Goal: Information Seeking & Learning: Check status

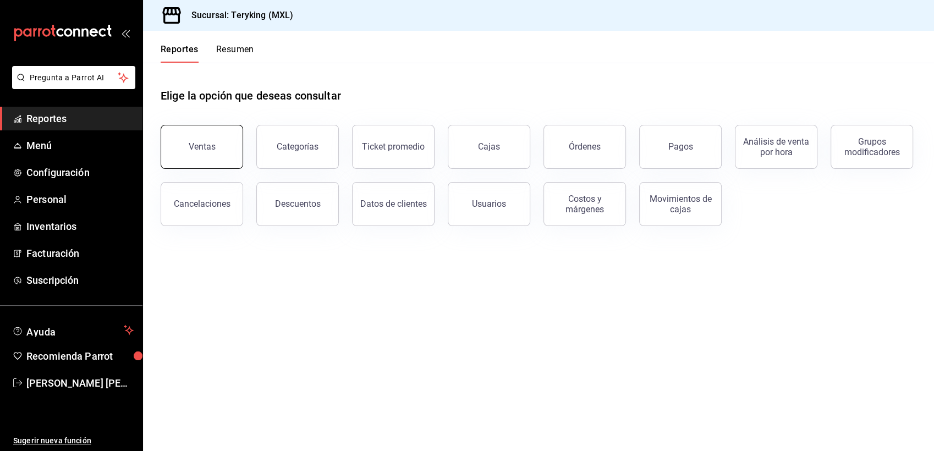
click at [202, 145] on div "Ventas" at bounding box center [202, 146] width 27 height 10
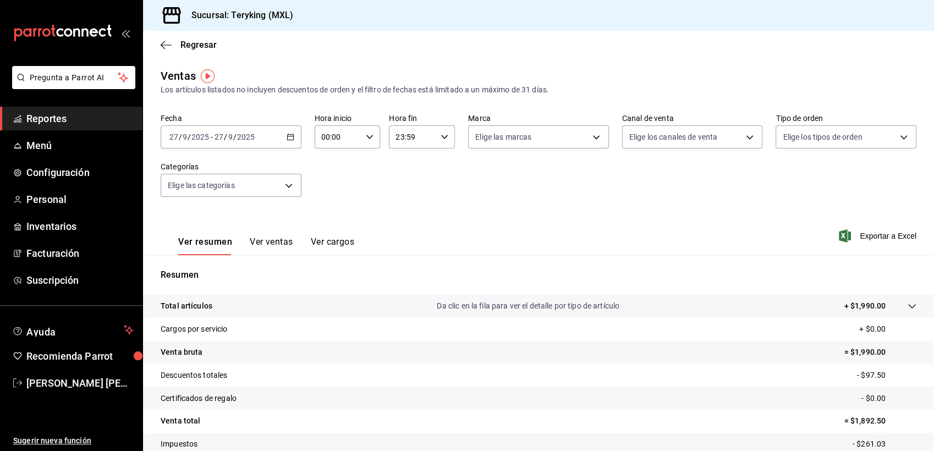
click at [288, 136] on icon "button" at bounding box center [291, 137] width 8 height 8
click at [194, 193] on span "Ayer" at bounding box center [212, 195] width 85 height 12
click at [290, 135] on icon "button" at bounding box center [291, 137] width 8 height 8
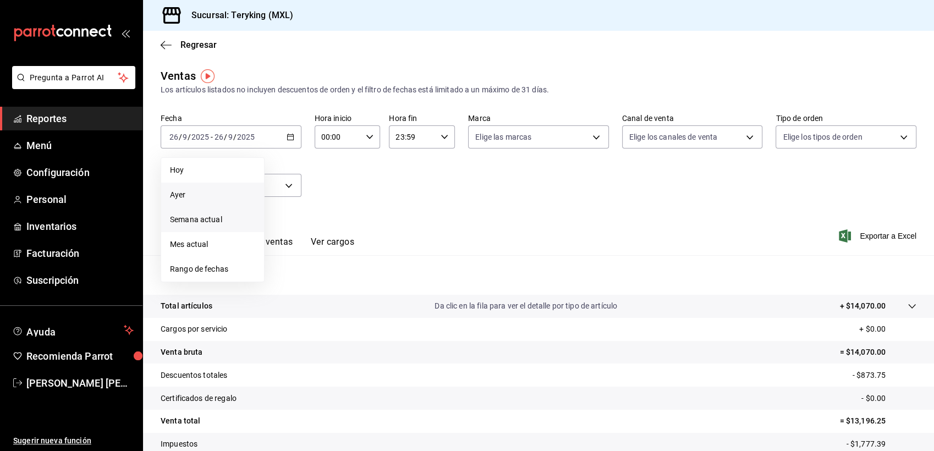
click at [208, 218] on span "Semana actual" at bounding box center [212, 220] width 85 height 12
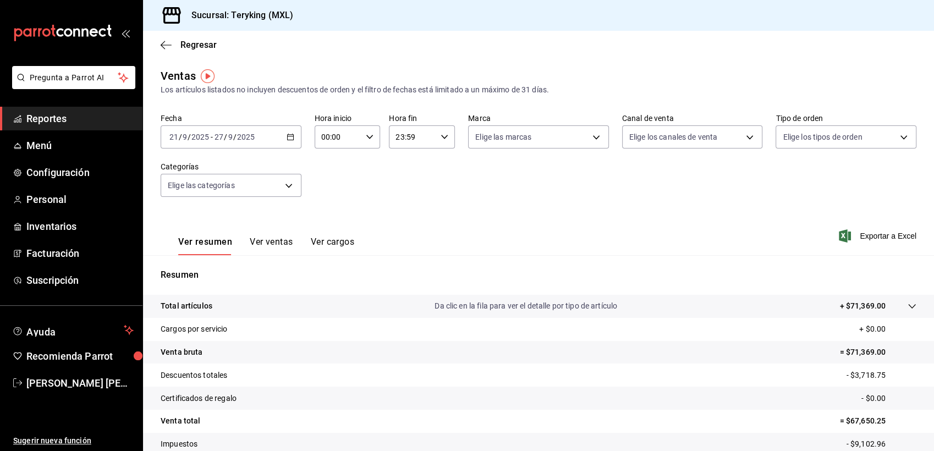
click at [290, 136] on icon "button" at bounding box center [291, 137] width 8 height 8
click at [206, 173] on span "Hoy" at bounding box center [212, 170] width 85 height 12
click at [198, 40] on span "Regresar" at bounding box center [198, 45] width 36 height 10
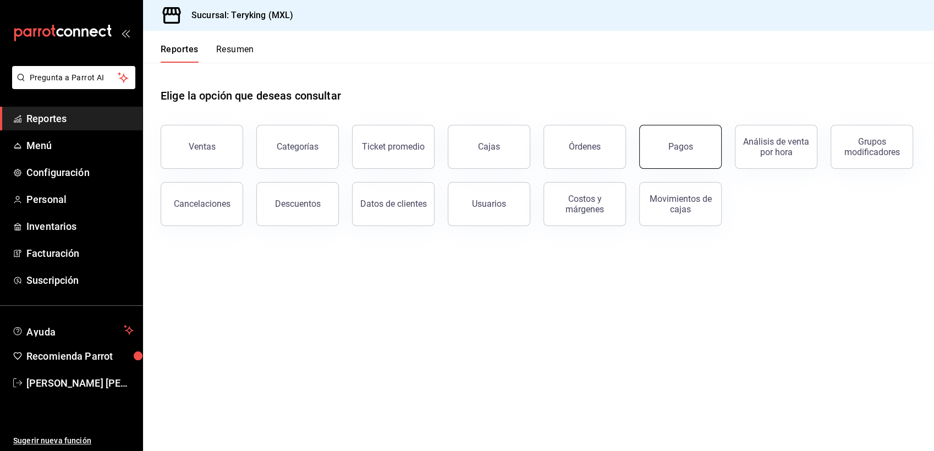
click at [671, 140] on button "Pagos" at bounding box center [680, 147] width 83 height 44
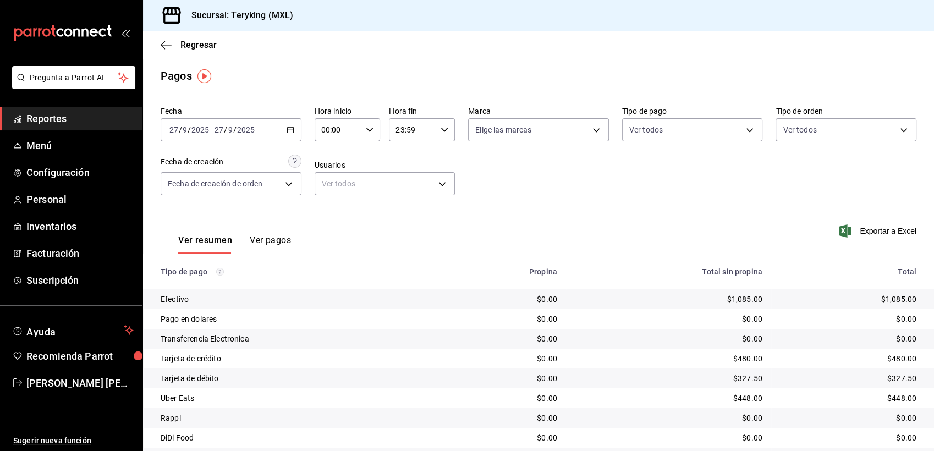
click at [287, 128] on \(Stroke\) "button" at bounding box center [290, 130] width 7 height 6
click at [190, 184] on span "Ayer" at bounding box center [212, 188] width 85 height 12
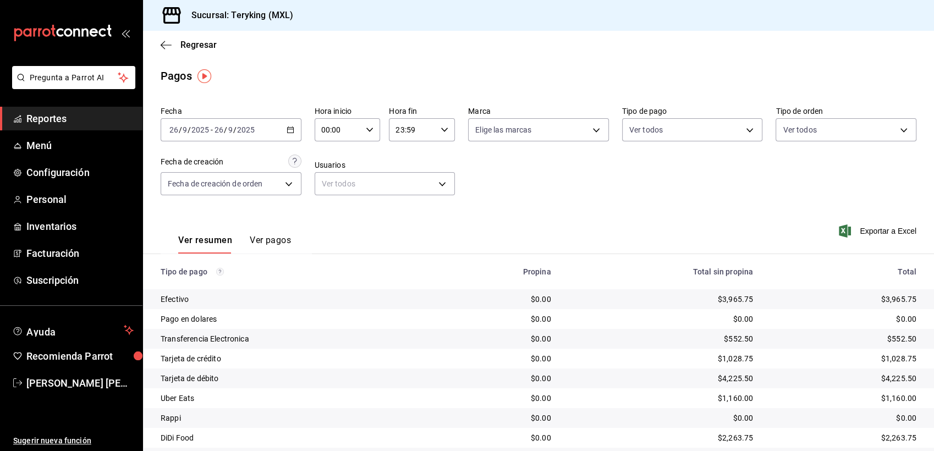
click at [540, 204] on div "Fecha [DATE] [DATE] - [DATE] [DATE] Hora inicio 00:00 Hora inicio Hora fin 23:5…" at bounding box center [539, 155] width 756 height 107
click at [441, 356] on td "$0.00" at bounding box center [500, 359] width 119 height 20
click at [589, 213] on div "Ver resumen Ver pagos Exportar a Excel" at bounding box center [538, 238] width 791 height 58
click at [289, 130] on icon "button" at bounding box center [291, 130] width 8 height 8
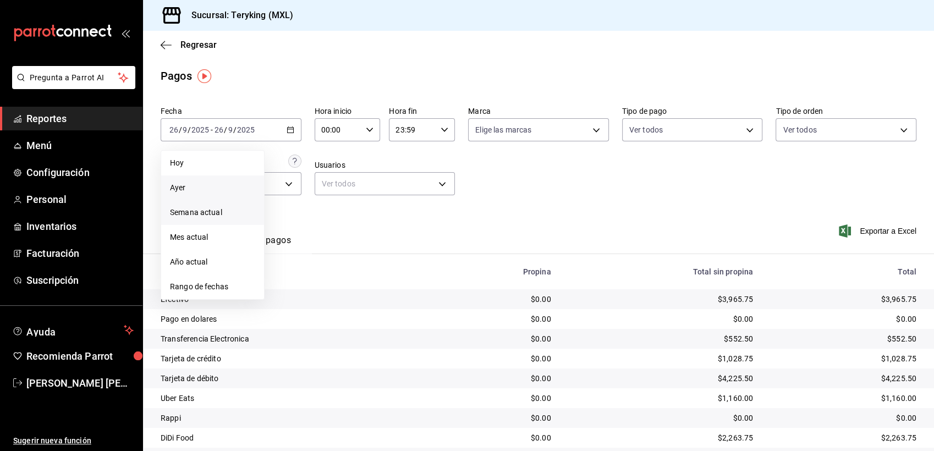
click at [207, 215] on span "Semana actual" at bounding box center [212, 213] width 85 height 12
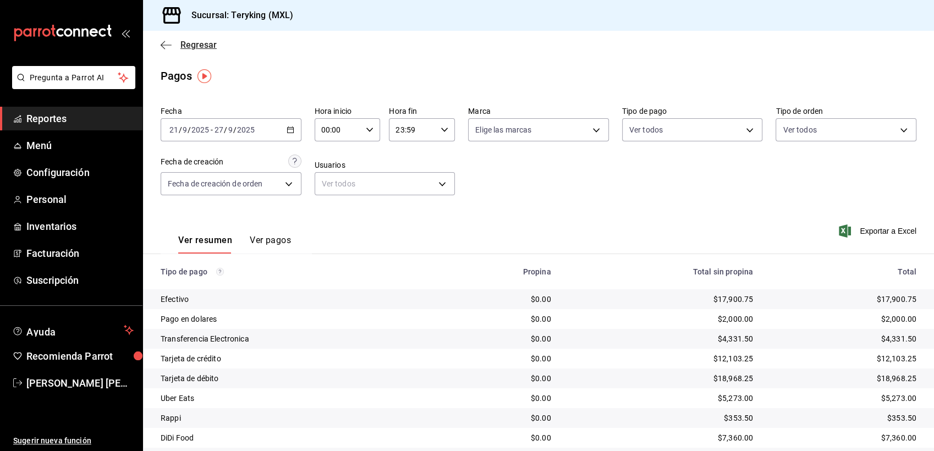
click at [205, 46] on span "Regresar" at bounding box center [198, 45] width 36 height 10
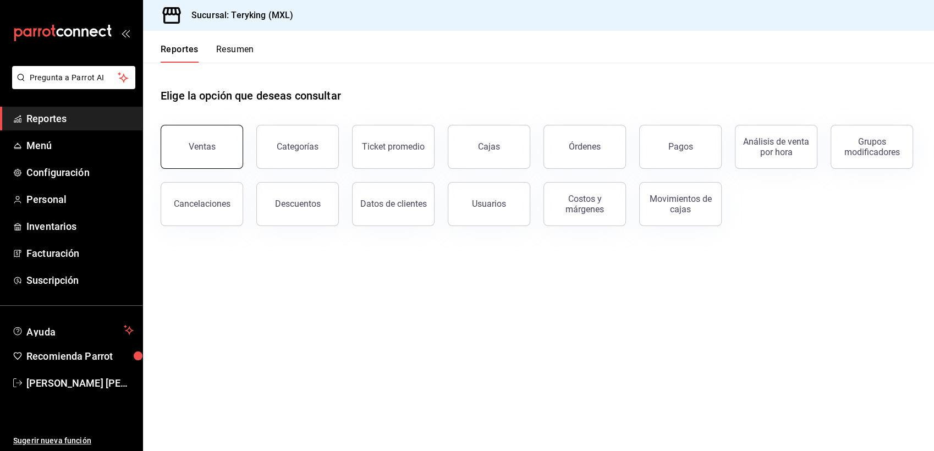
click at [193, 151] on div "Ventas" at bounding box center [202, 146] width 27 height 10
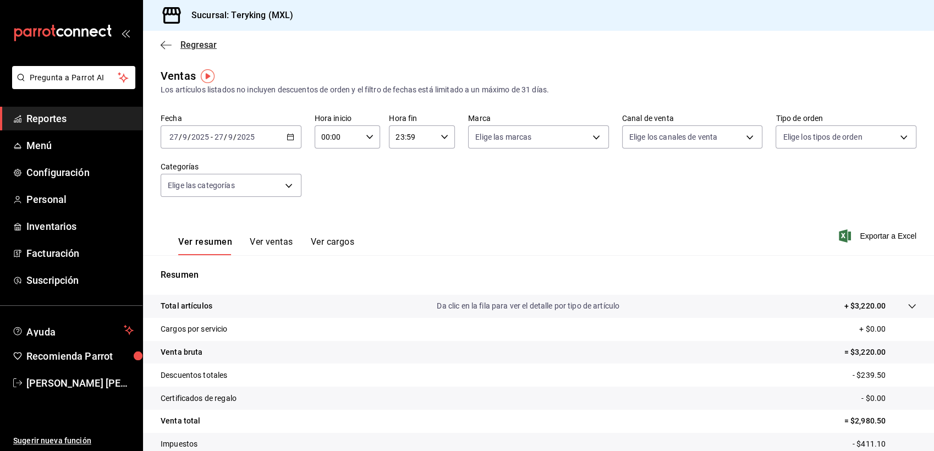
click at [188, 47] on span "Regresar" at bounding box center [198, 45] width 36 height 10
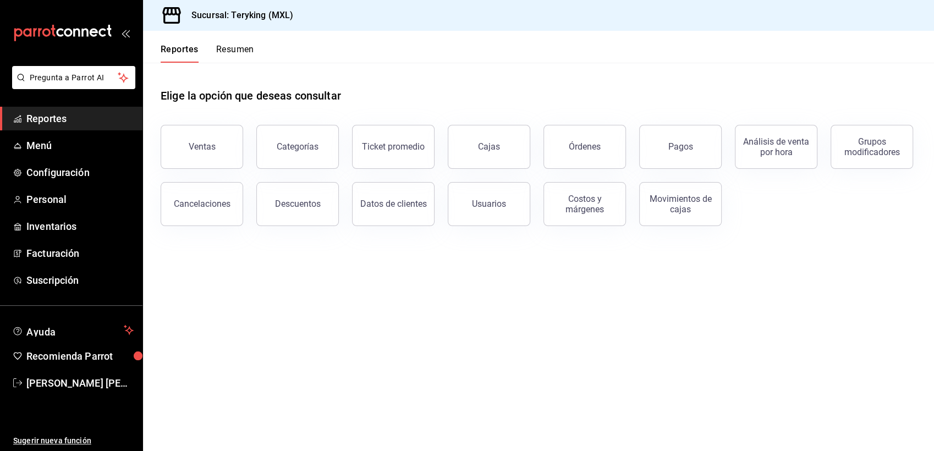
click at [236, 52] on button "Resumen" at bounding box center [235, 53] width 38 height 19
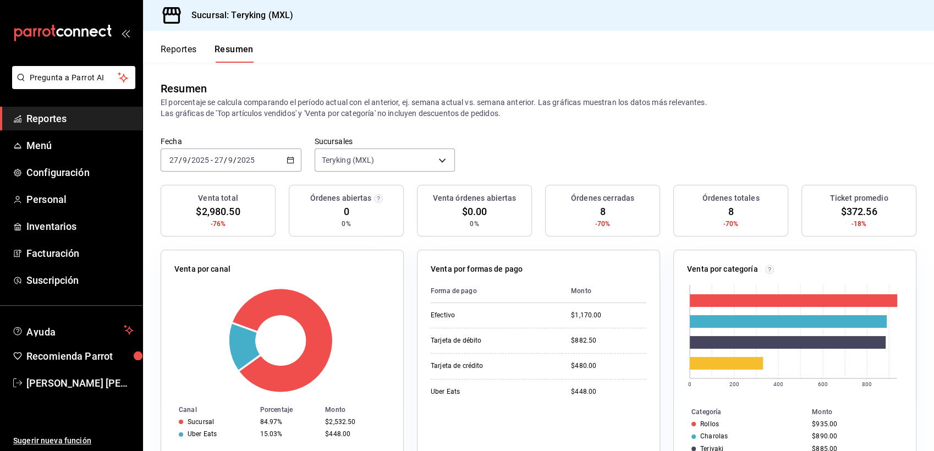
click at [287, 161] on icon "button" at bounding box center [291, 160] width 8 height 8
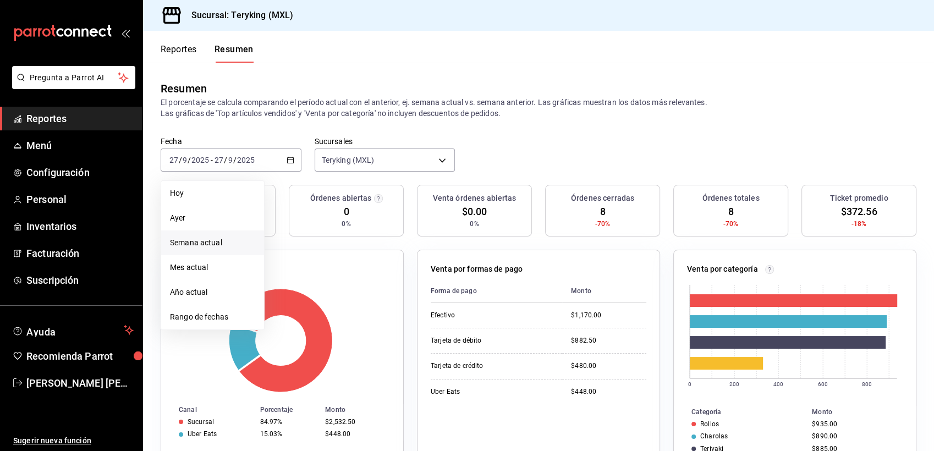
click at [213, 242] on span "Semana actual" at bounding box center [212, 243] width 85 height 12
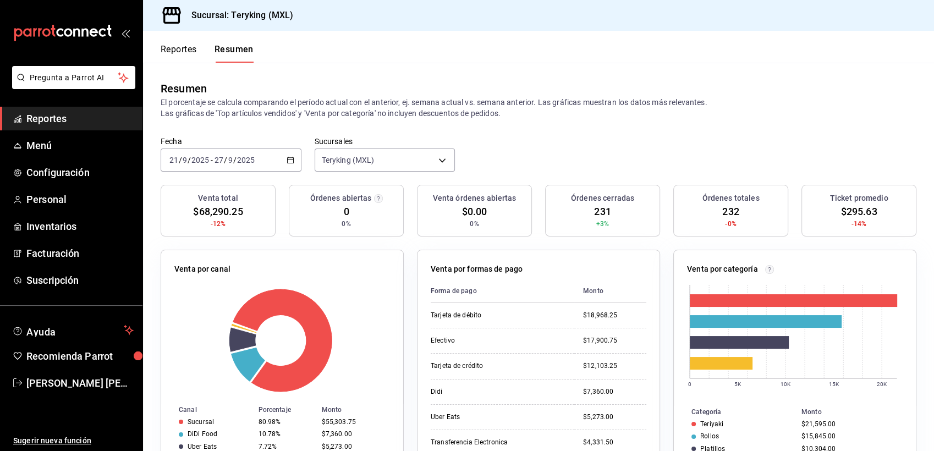
click at [292, 160] on div "[DATE] [DATE] - [DATE] [DATE]" at bounding box center [231, 160] width 141 height 23
click at [182, 50] on button "Reportes" at bounding box center [179, 53] width 36 height 19
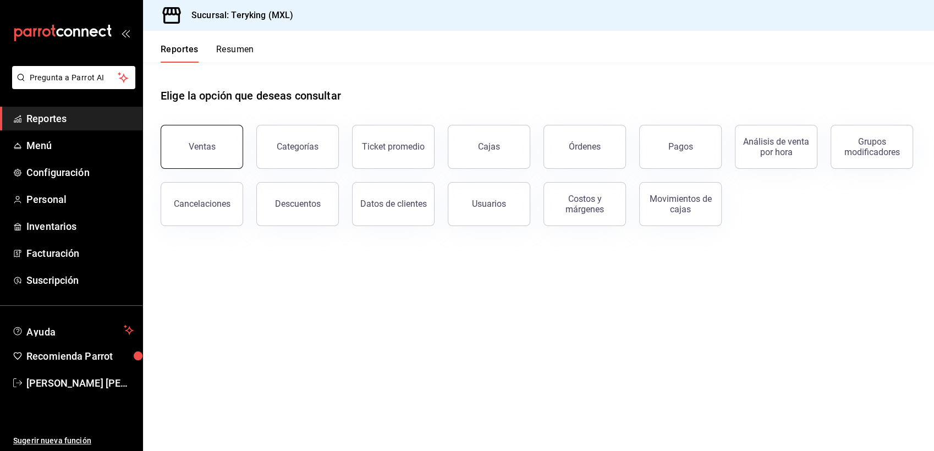
click at [204, 147] on div "Ventas" at bounding box center [202, 146] width 27 height 10
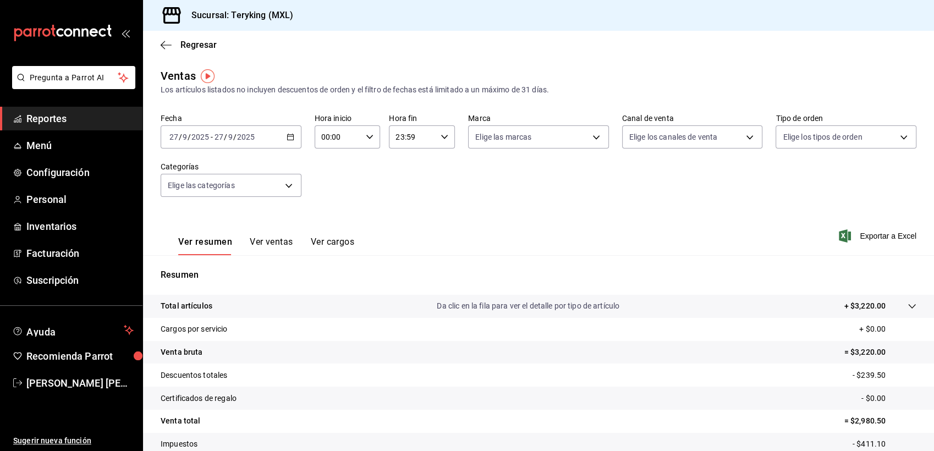
click at [287, 137] on icon "button" at bounding box center [291, 137] width 8 height 8
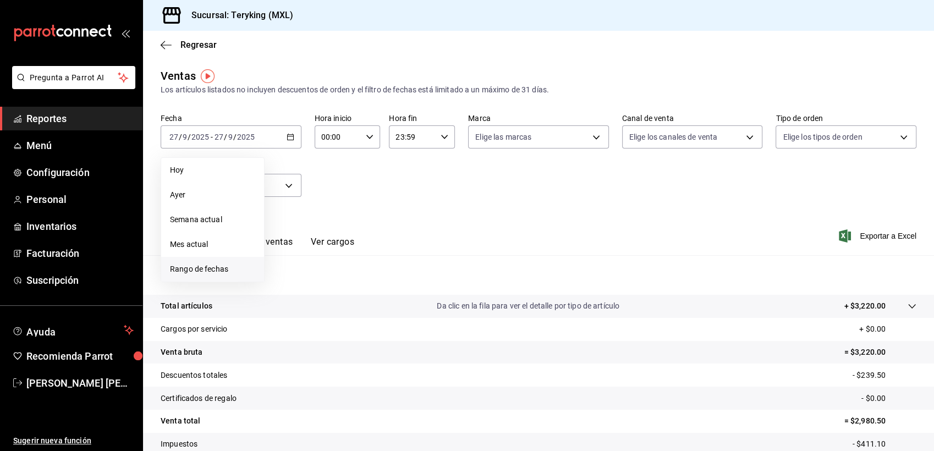
click at [194, 268] on span "Rango de fechas" at bounding box center [212, 270] width 85 height 12
click at [290, 262] on abbr "15" at bounding box center [287, 259] width 7 height 8
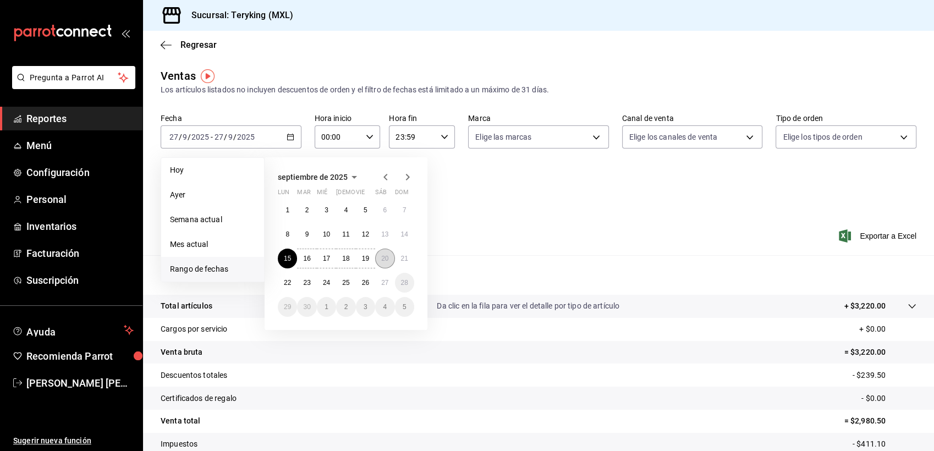
click at [391, 260] on button "20" at bounding box center [384, 259] width 19 height 20
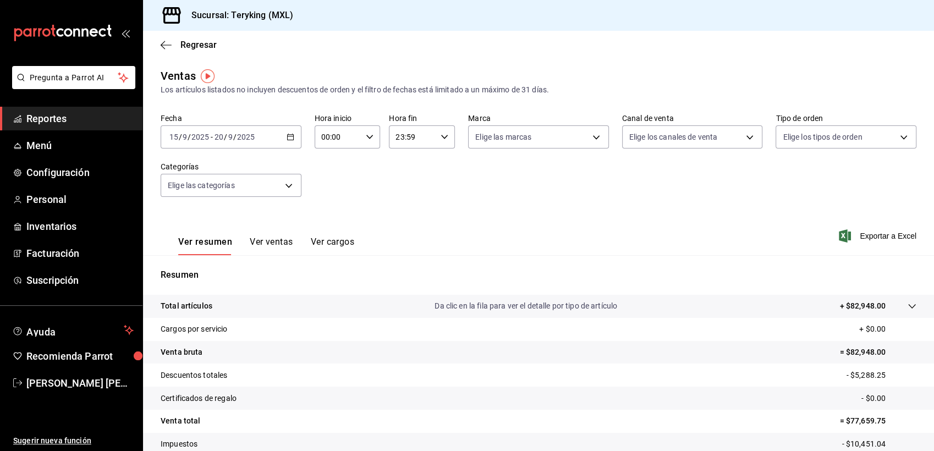
click at [281, 137] on div "[DATE] [DATE] - [DATE] [DATE]" at bounding box center [231, 136] width 141 height 23
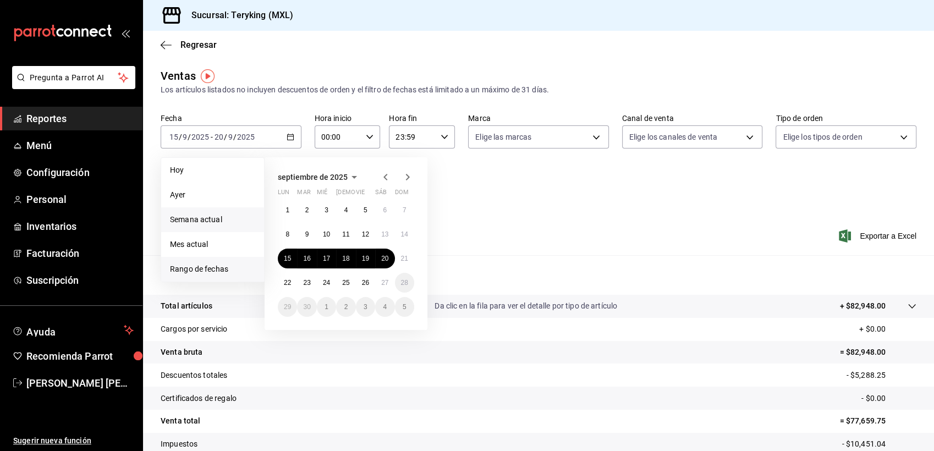
click at [188, 217] on span "Semana actual" at bounding box center [212, 220] width 85 height 12
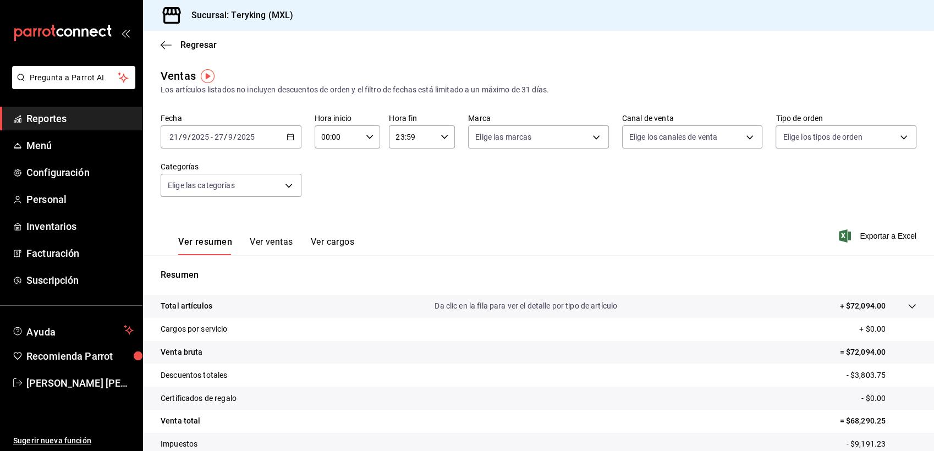
click at [288, 131] on div "[DATE] [DATE] - [DATE] [DATE]" at bounding box center [231, 136] width 141 height 23
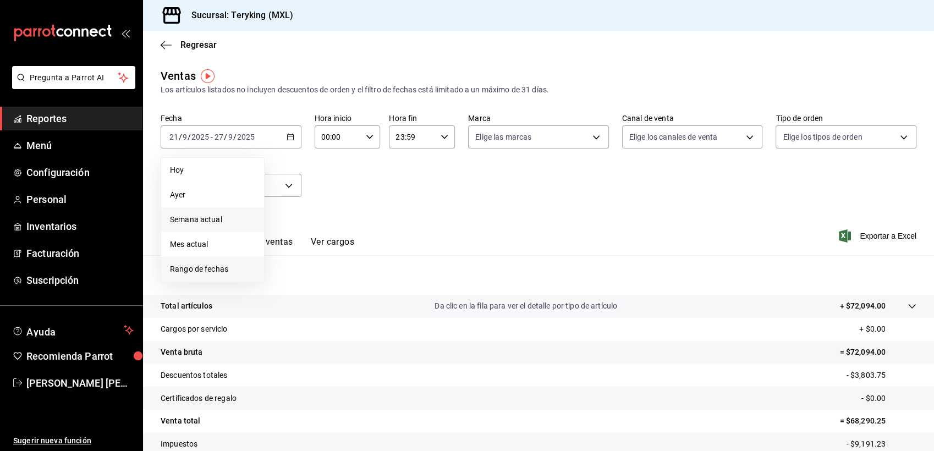
click at [198, 264] on span "Rango de fechas" at bounding box center [212, 270] width 85 height 12
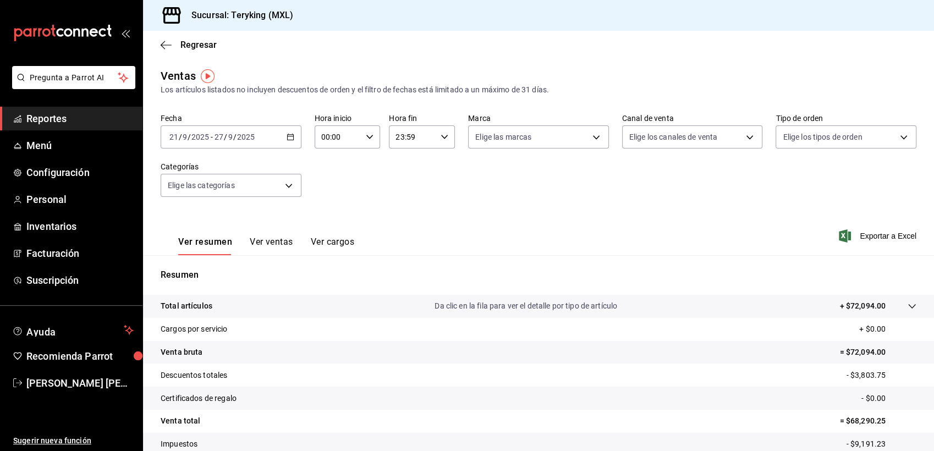
click at [535, 224] on div "Ver resumen Ver ventas Ver cargos Exportar a Excel" at bounding box center [538, 232] width 791 height 45
click at [62, 112] on span "Reportes" at bounding box center [79, 118] width 107 height 15
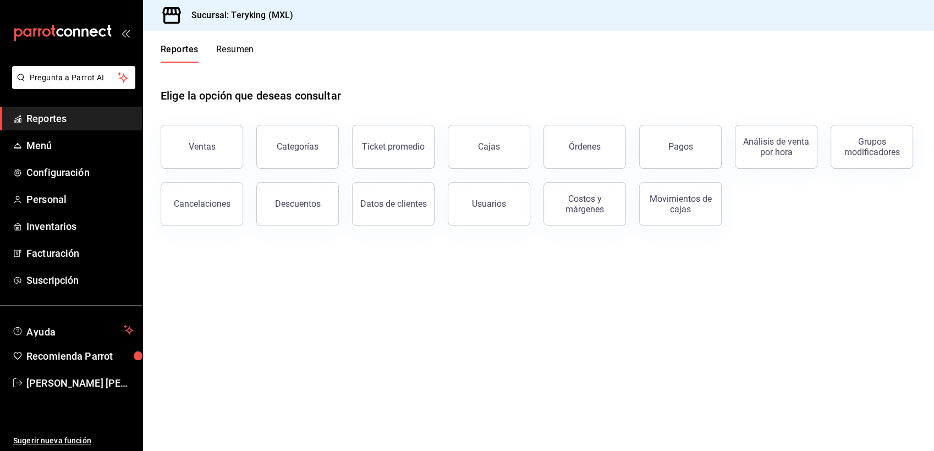
click at [185, 168] on div "Ventas Categorías Ticket promedio Cajas Órdenes Pagos Análisis de venta por hor…" at bounding box center [531, 169] width 769 height 114
click at [199, 152] on button "Ventas" at bounding box center [202, 147] width 83 height 44
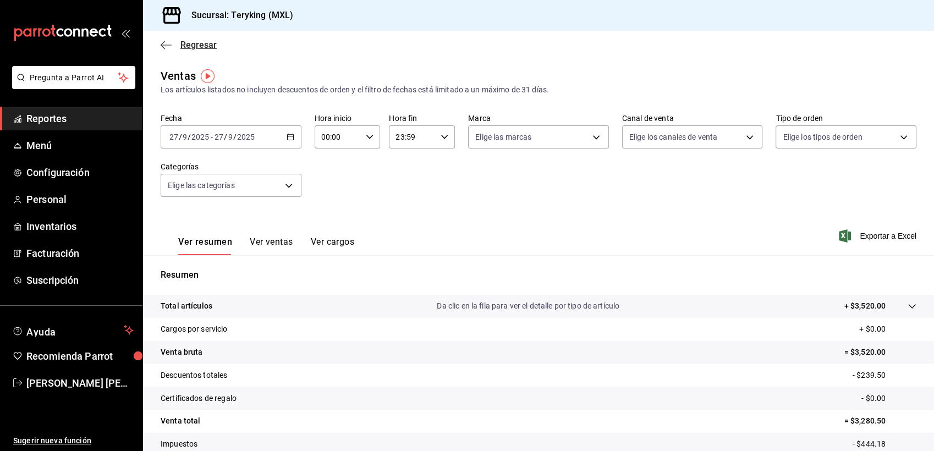
click at [201, 44] on span "Regresar" at bounding box center [198, 45] width 36 height 10
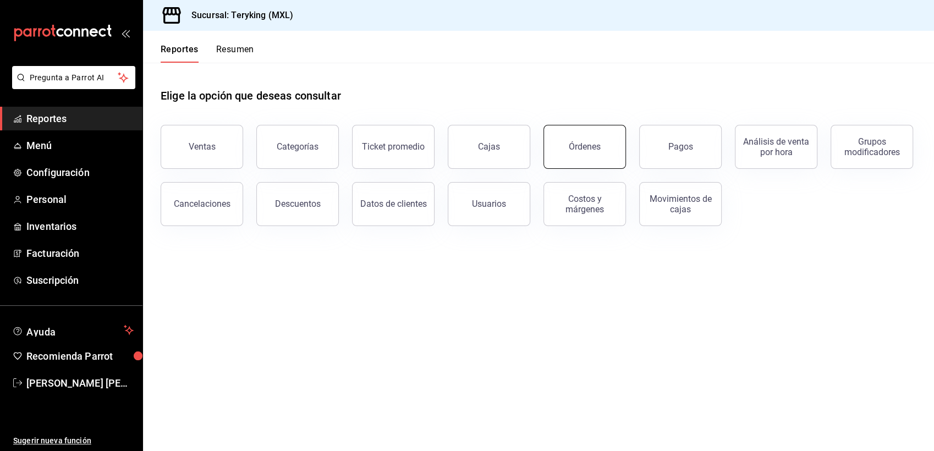
click at [592, 149] on div "Órdenes" at bounding box center [585, 146] width 32 height 10
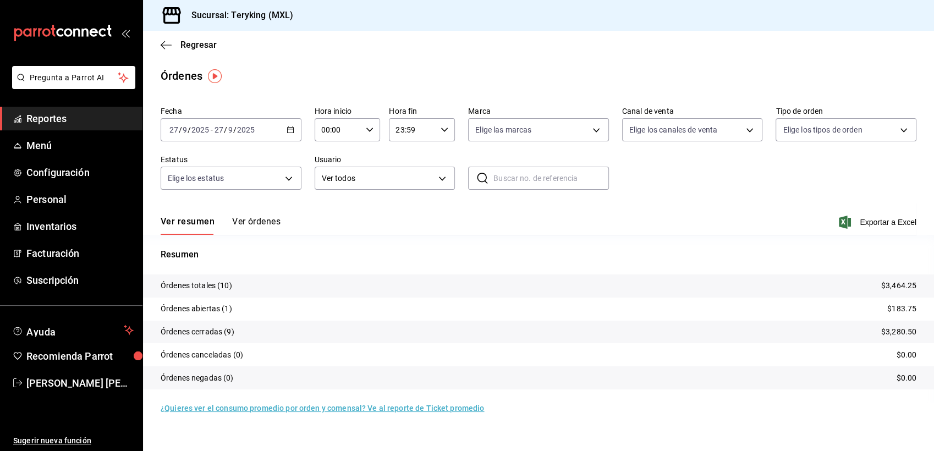
click at [248, 222] on button "Ver órdenes" at bounding box center [256, 225] width 48 height 19
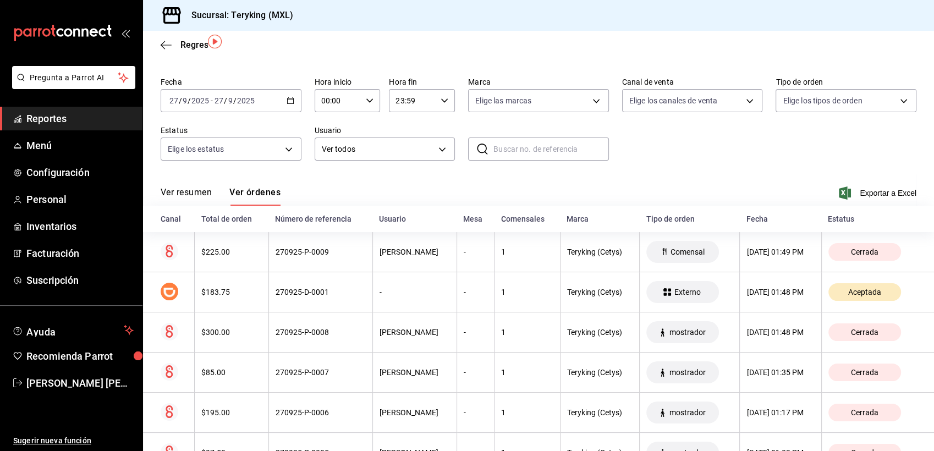
scroll to position [20, 0]
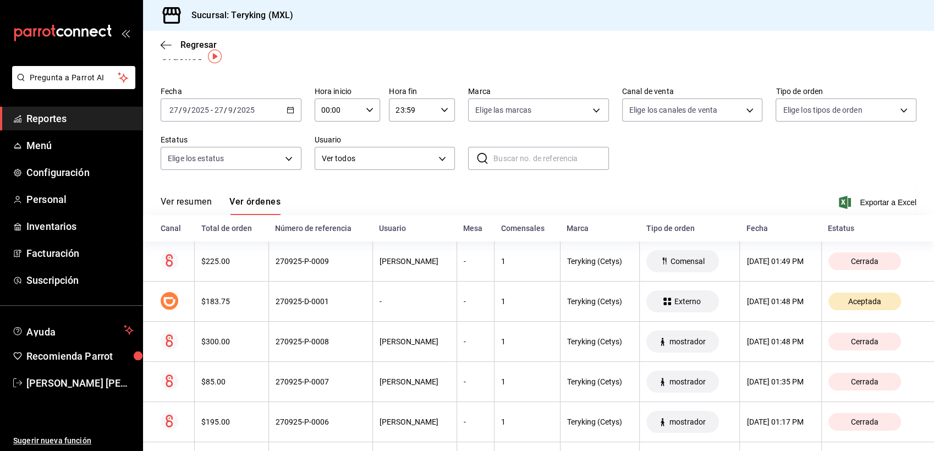
click at [44, 116] on span "Reportes" at bounding box center [79, 118] width 107 height 15
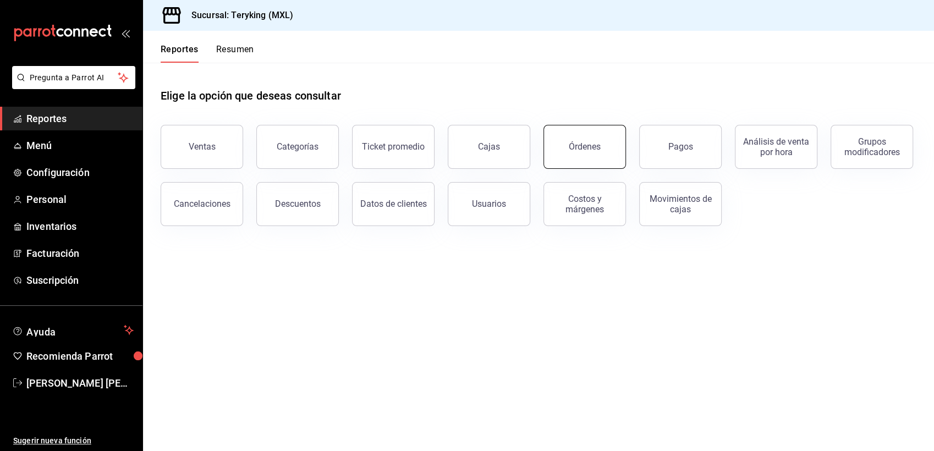
click at [590, 135] on button "Órdenes" at bounding box center [585, 147] width 83 height 44
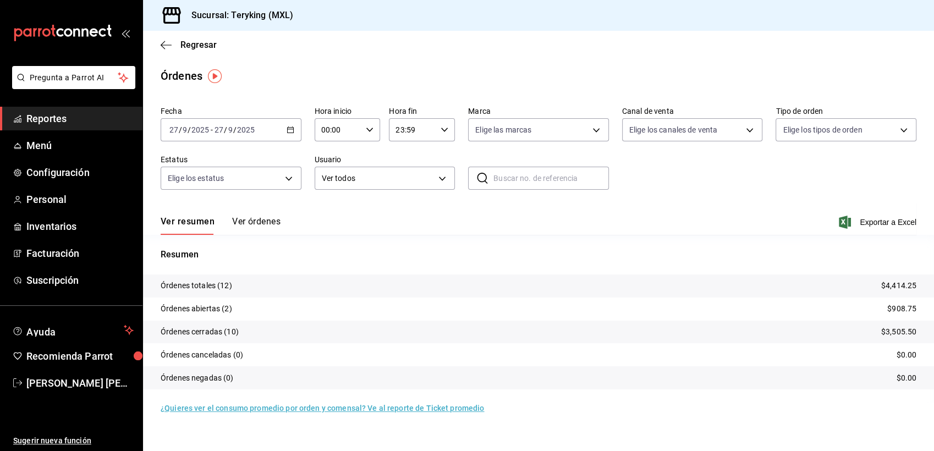
click at [249, 222] on button "Ver órdenes" at bounding box center [256, 225] width 48 height 19
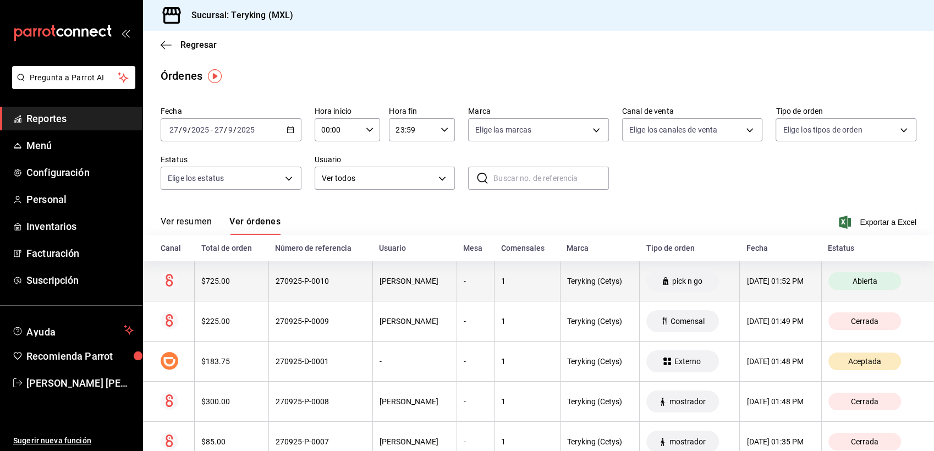
click at [303, 280] on div "270925-P-0010" at bounding box center [321, 281] width 90 height 9
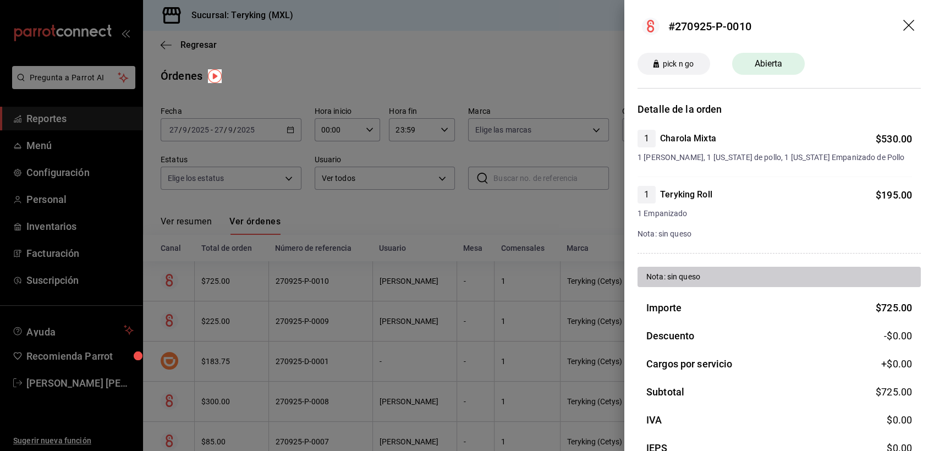
click at [394, 211] on div at bounding box center [467, 225] width 934 height 451
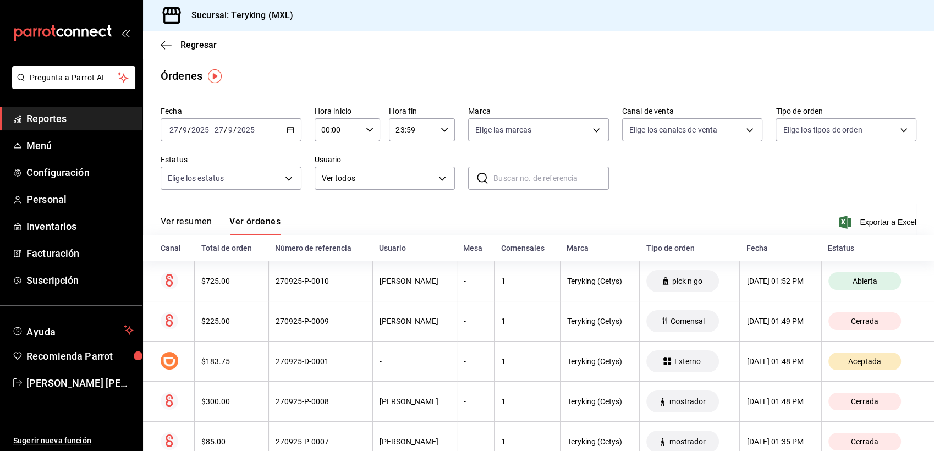
click at [59, 117] on span "Reportes" at bounding box center [79, 118] width 107 height 15
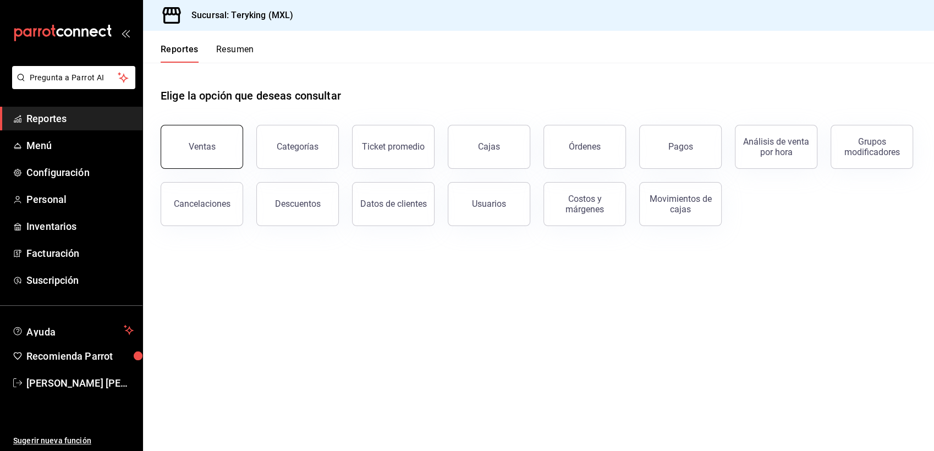
click at [202, 140] on button "Ventas" at bounding box center [202, 147] width 83 height 44
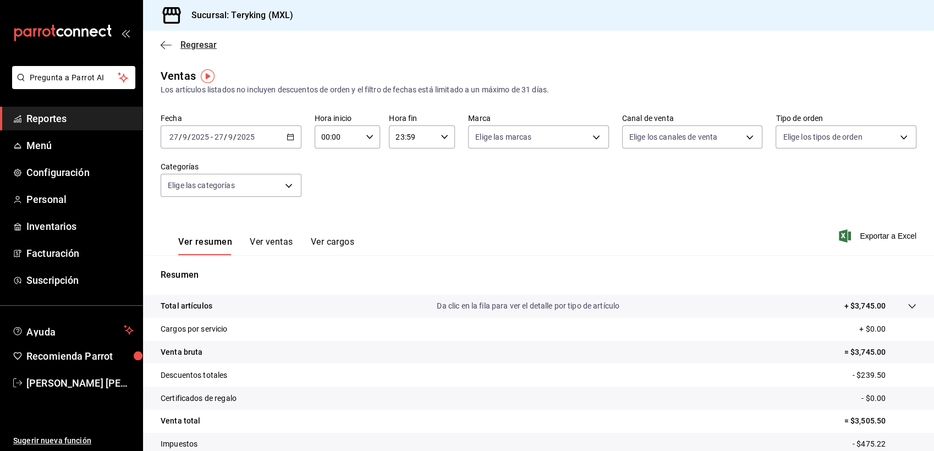
click at [194, 43] on span "Regresar" at bounding box center [198, 45] width 36 height 10
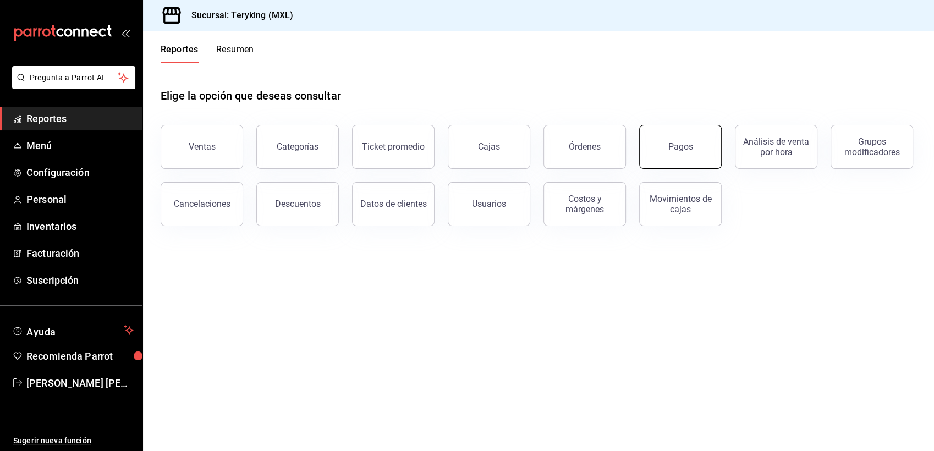
click at [660, 139] on button "Pagos" at bounding box center [680, 147] width 83 height 44
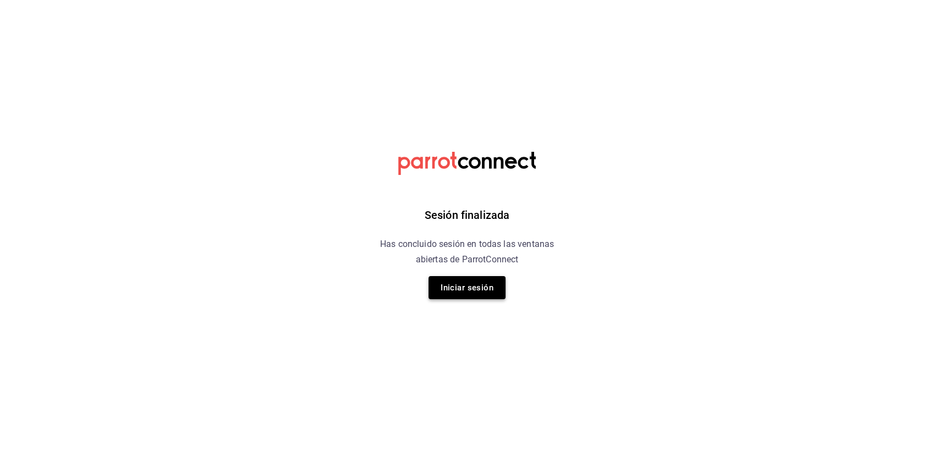
click at [467, 288] on button "Iniciar sesión" at bounding box center [467, 287] width 77 height 23
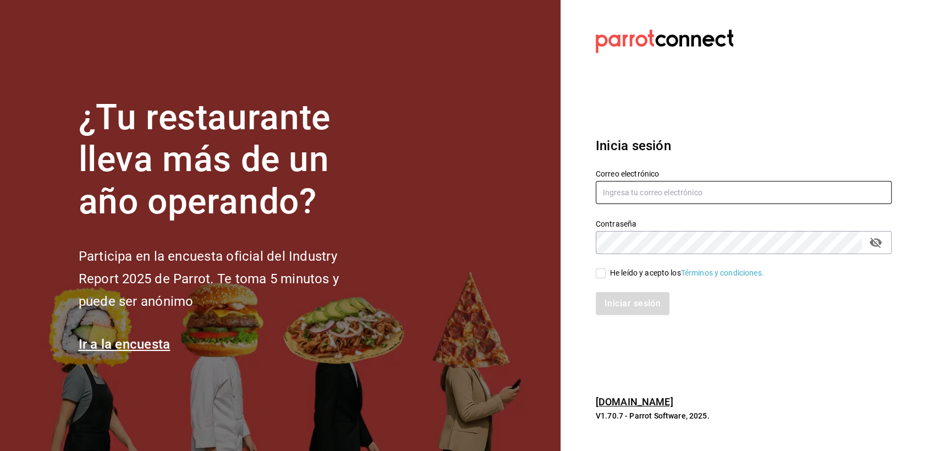
type input "[EMAIL_ADDRESS][DOMAIN_NAME]"
click at [601, 274] on input "He leído y acepto los Términos y condiciones." at bounding box center [601, 273] width 10 height 10
checkbox input "true"
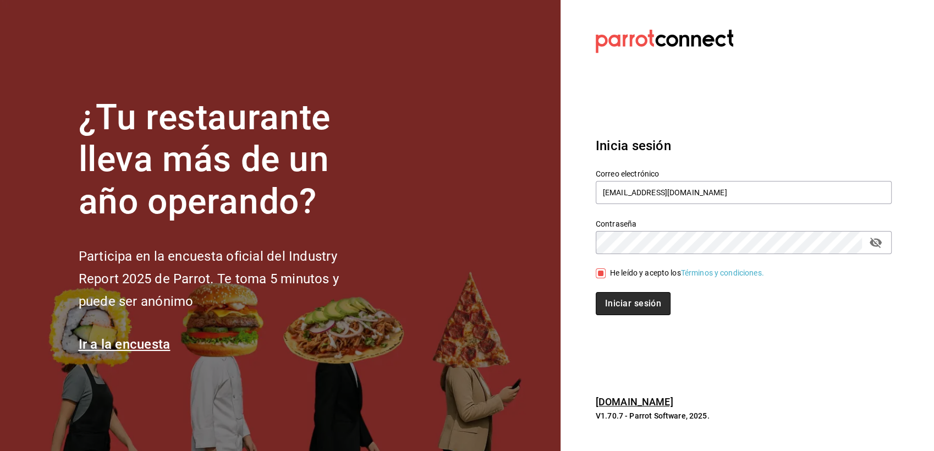
click at [620, 301] on button "Iniciar sesión" at bounding box center [633, 303] width 75 height 23
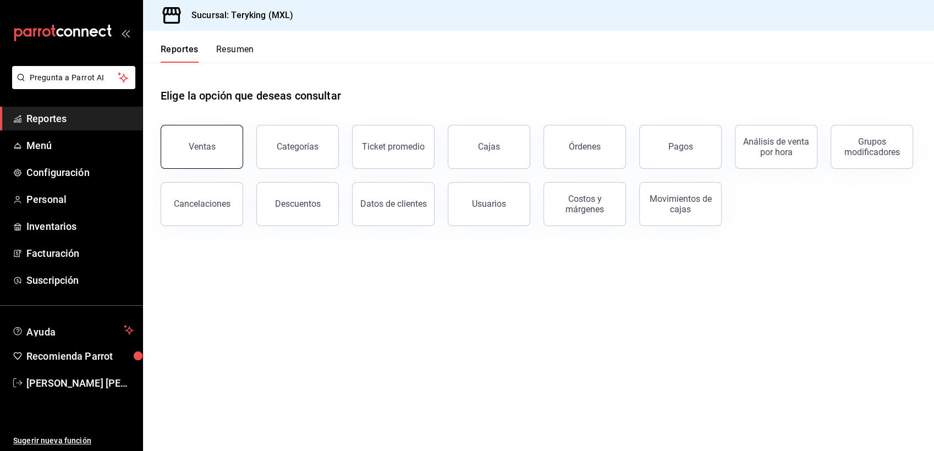
click at [193, 147] on div "Ventas" at bounding box center [202, 146] width 27 height 10
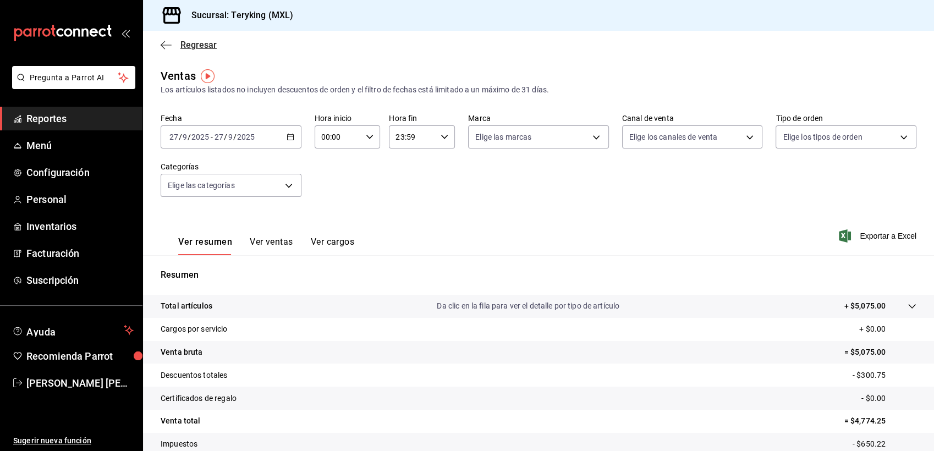
click at [200, 46] on span "Regresar" at bounding box center [198, 45] width 36 height 10
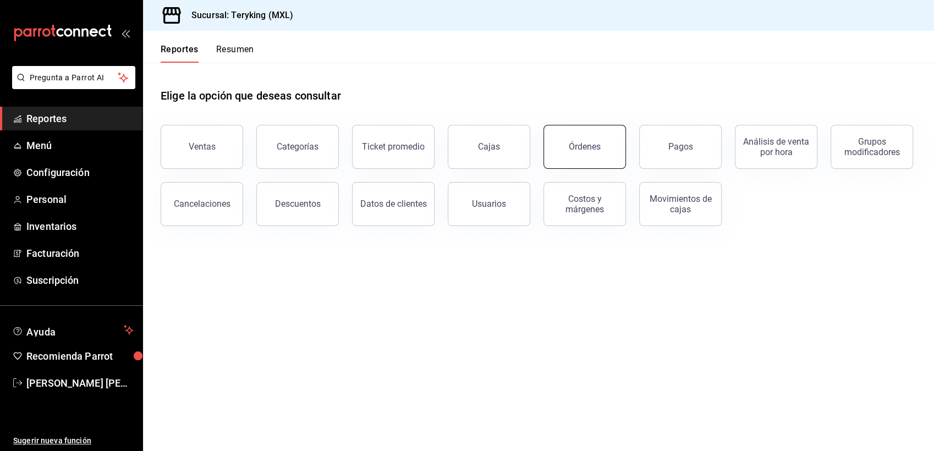
click at [599, 144] on div "Órdenes" at bounding box center [585, 146] width 32 height 10
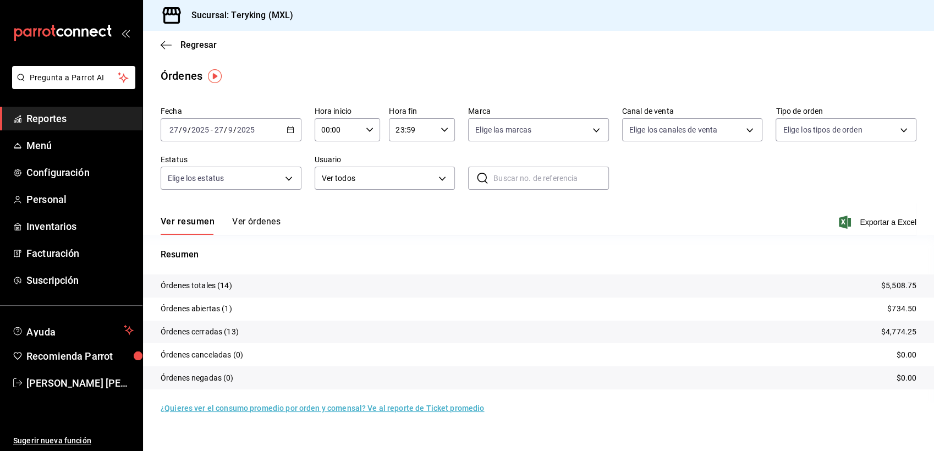
click at [270, 220] on button "Ver órdenes" at bounding box center [256, 225] width 48 height 19
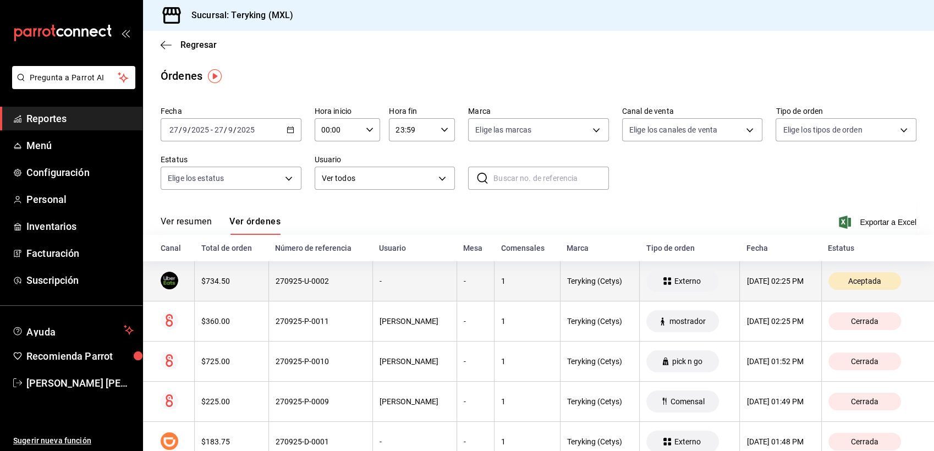
click at [503, 293] on th "1" at bounding box center [527, 281] width 65 height 40
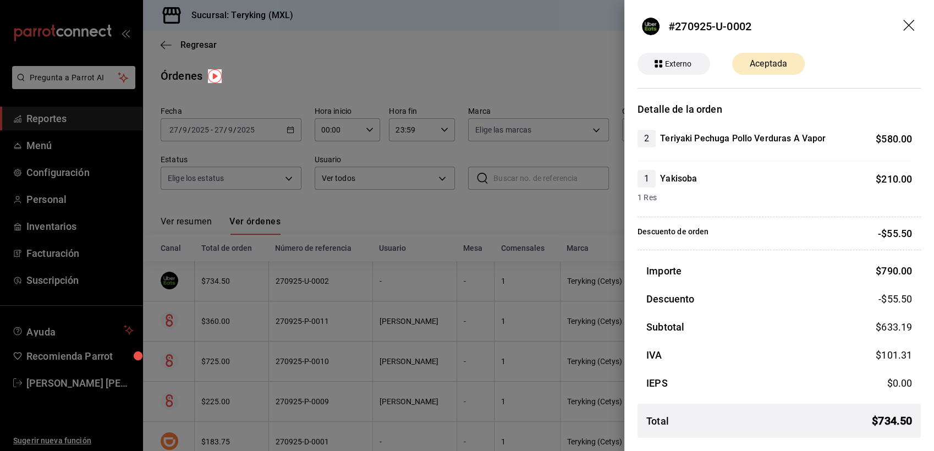
click at [410, 202] on div at bounding box center [467, 225] width 934 height 451
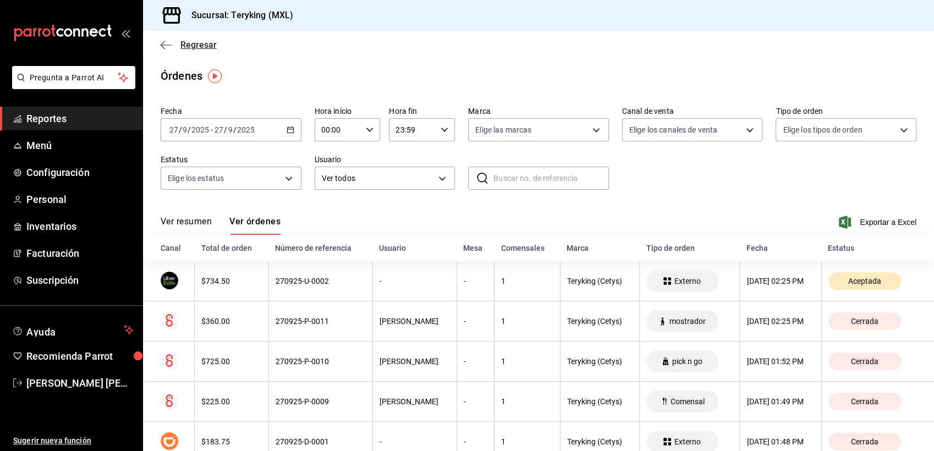
click at [200, 42] on span "Regresar" at bounding box center [198, 45] width 36 height 10
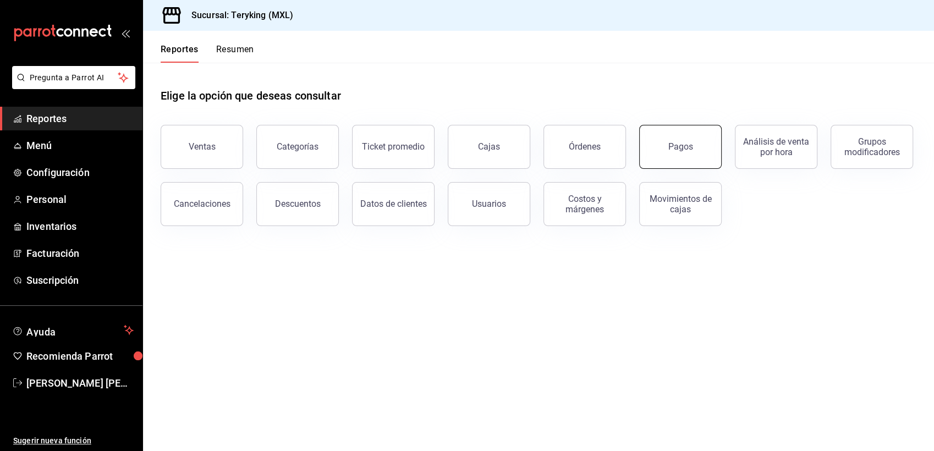
click at [682, 152] on button "Pagos" at bounding box center [680, 147] width 83 height 44
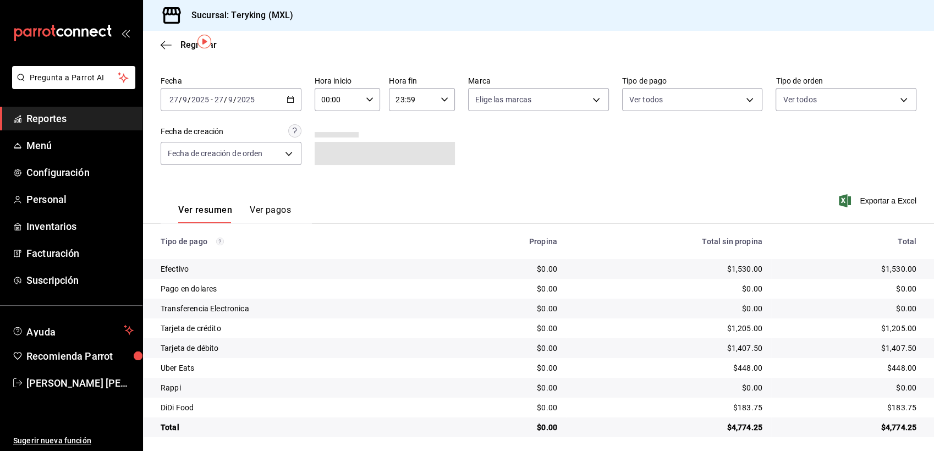
scroll to position [35, 0]
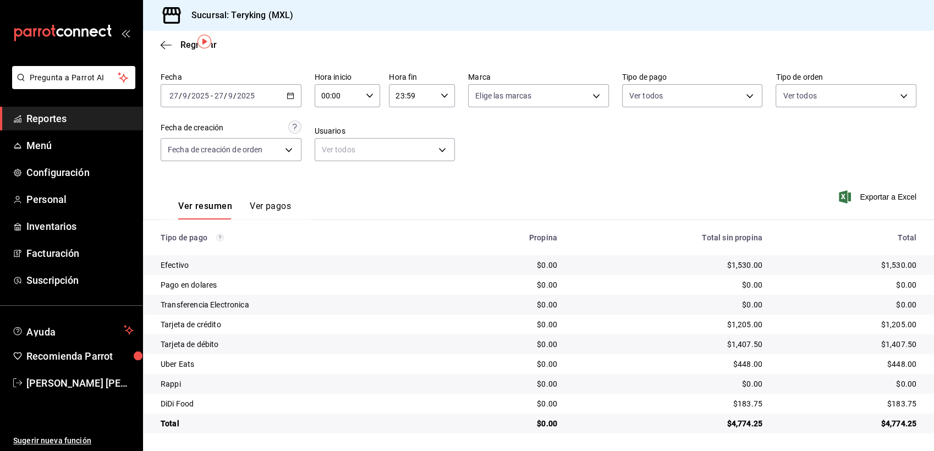
click at [36, 121] on span "Reportes" at bounding box center [79, 118] width 107 height 15
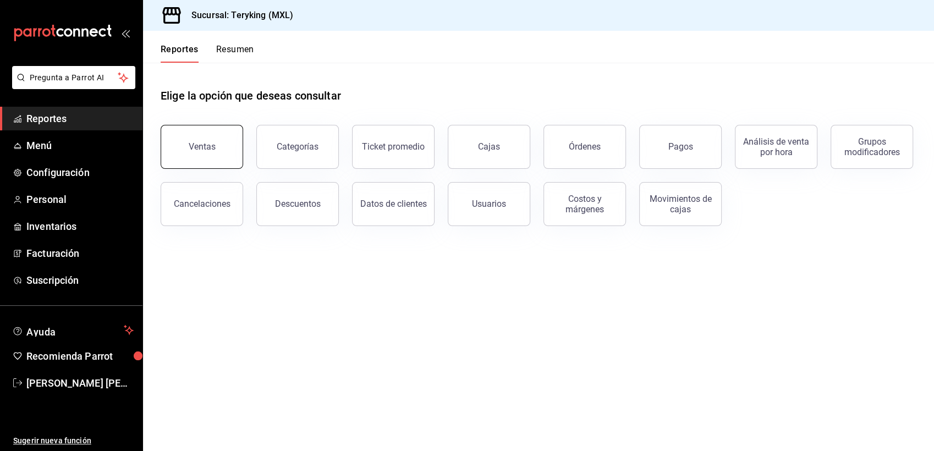
click at [221, 156] on button "Ventas" at bounding box center [202, 147] width 83 height 44
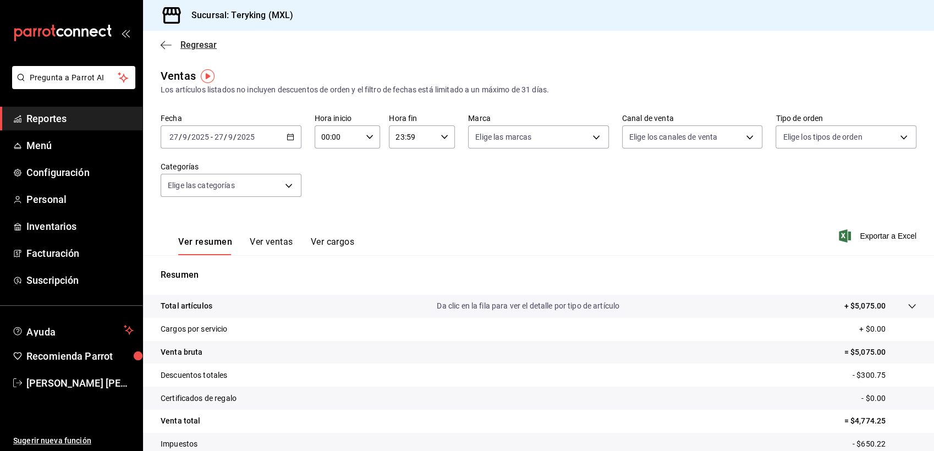
click at [201, 46] on span "Regresar" at bounding box center [198, 45] width 36 height 10
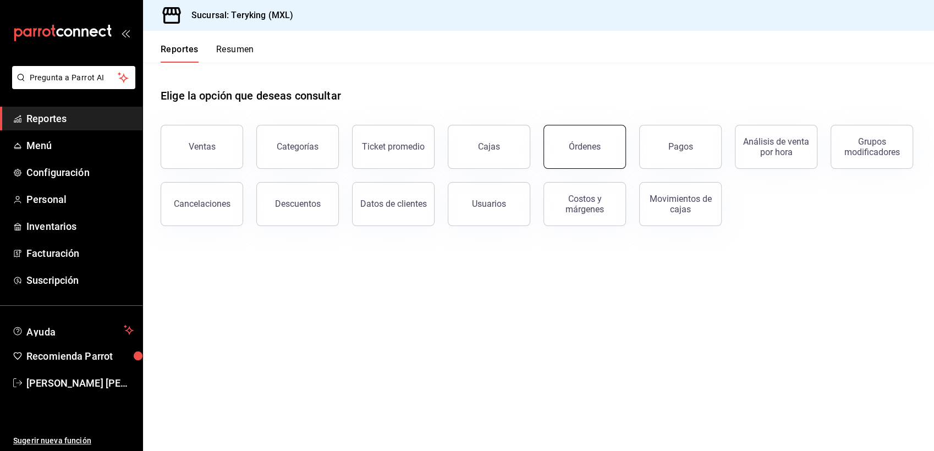
click at [595, 142] on div "Órdenes" at bounding box center [585, 146] width 32 height 10
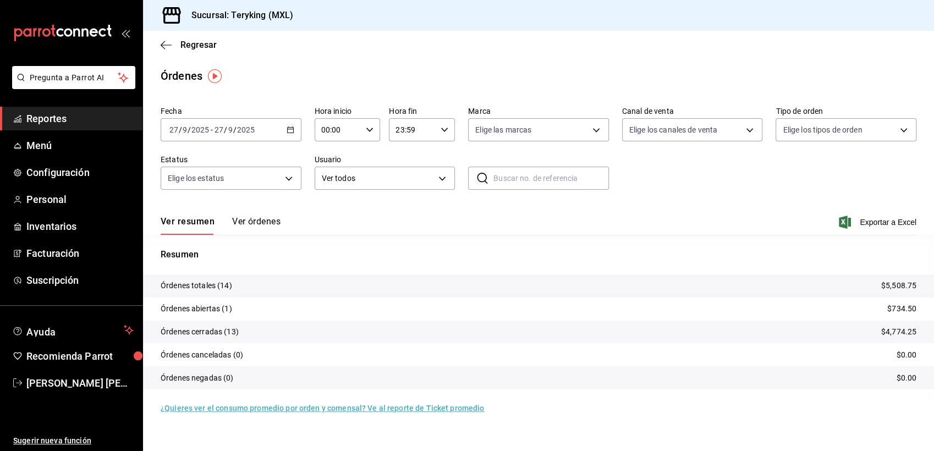
click at [271, 223] on button "Ver órdenes" at bounding box center [256, 225] width 48 height 19
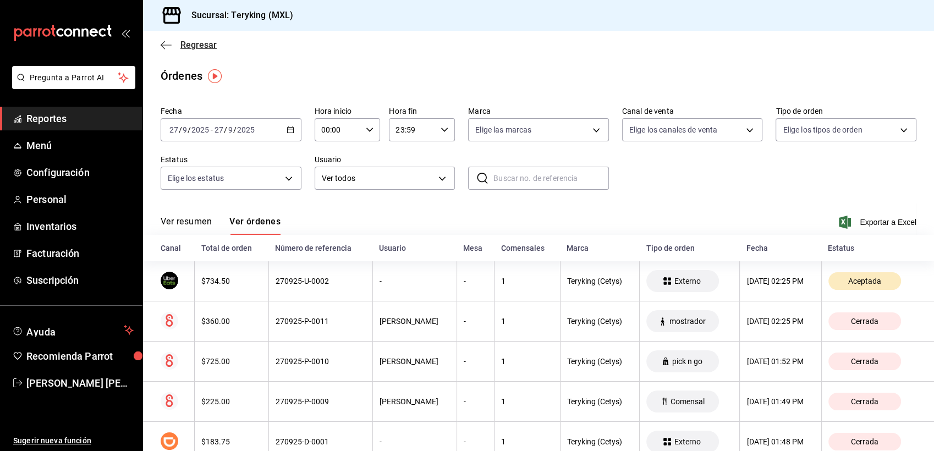
click at [207, 44] on span "Regresar" at bounding box center [198, 45] width 36 height 10
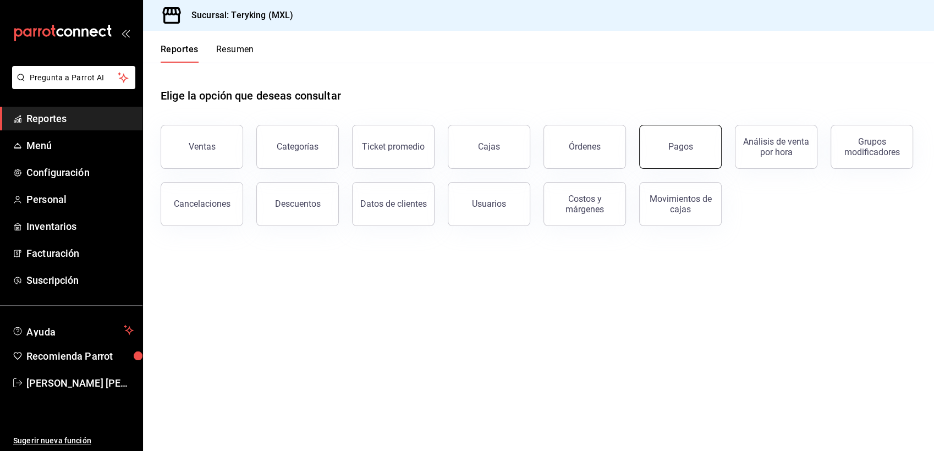
click at [672, 149] on div "Pagos" at bounding box center [680, 146] width 25 height 10
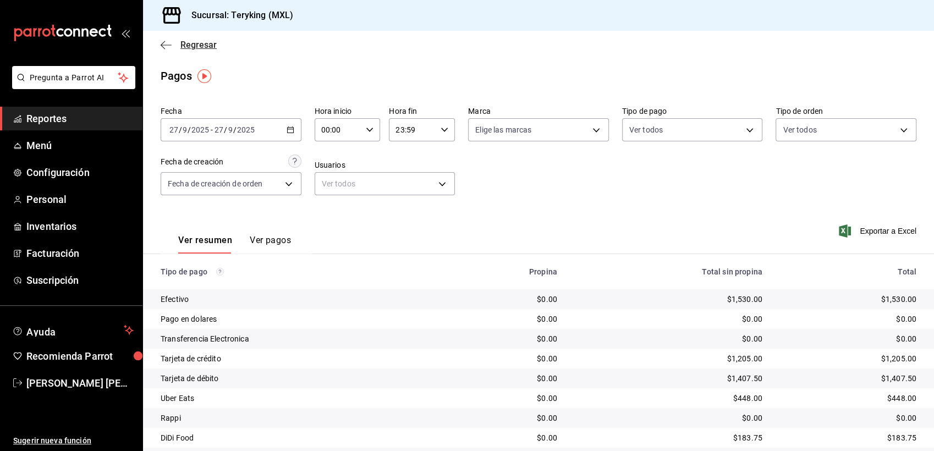
click at [204, 42] on span "Regresar" at bounding box center [198, 45] width 36 height 10
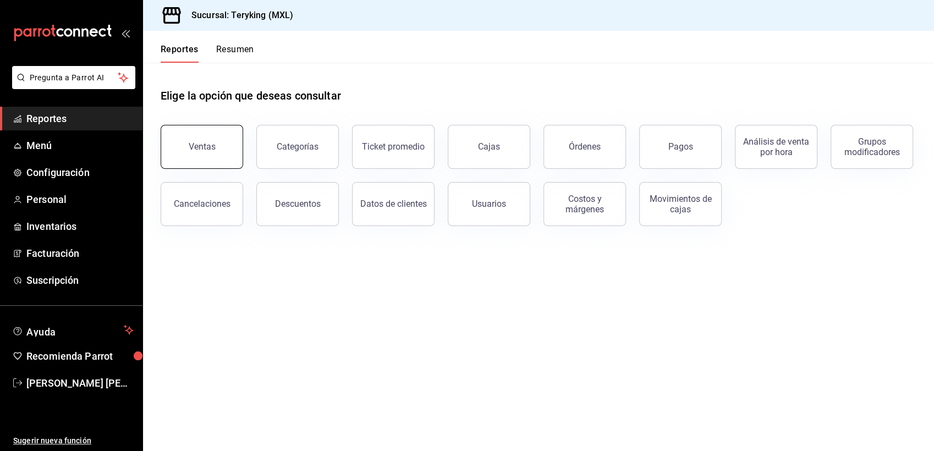
click at [209, 145] on div "Ventas" at bounding box center [202, 146] width 27 height 10
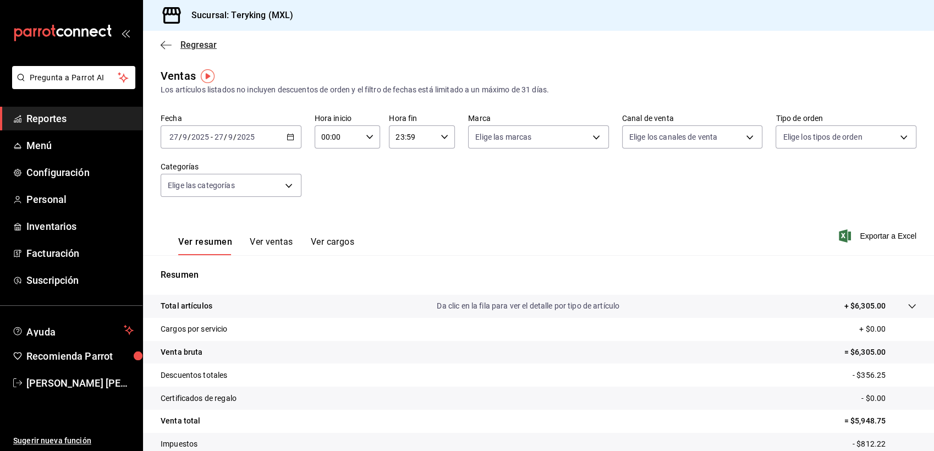
click at [207, 46] on span "Regresar" at bounding box center [198, 45] width 36 height 10
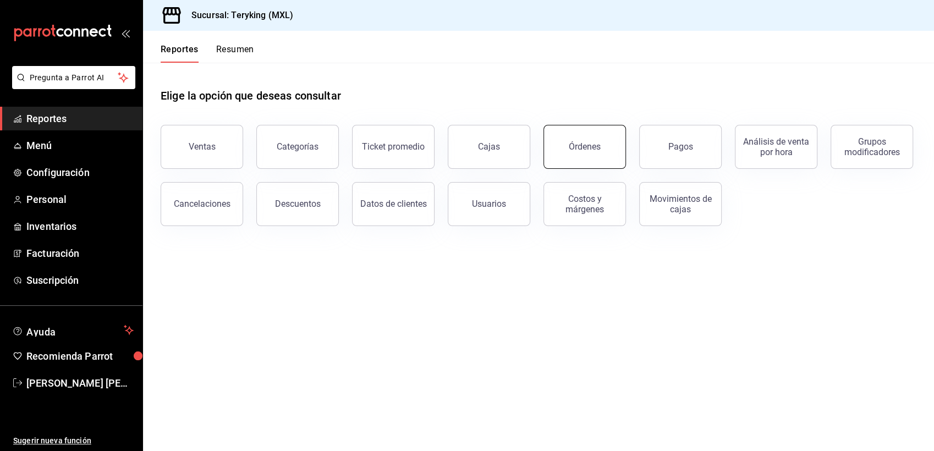
click at [572, 150] on div "Órdenes" at bounding box center [585, 146] width 32 height 10
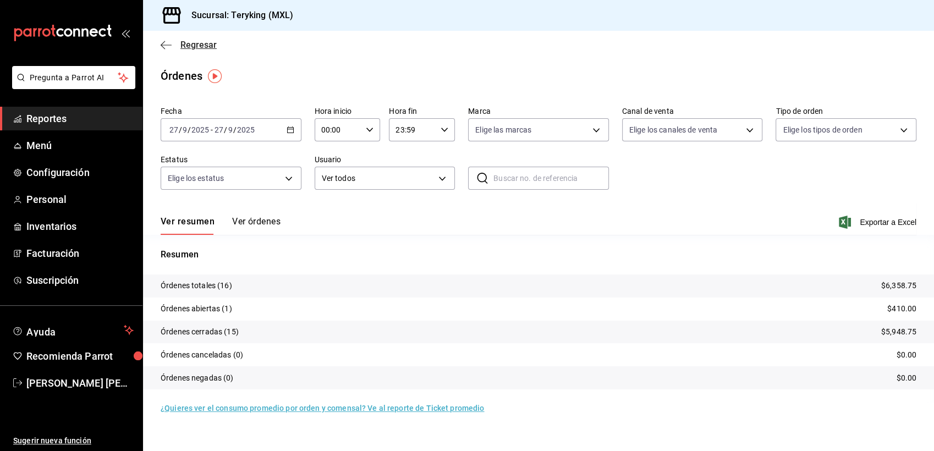
click at [188, 43] on span "Regresar" at bounding box center [198, 45] width 36 height 10
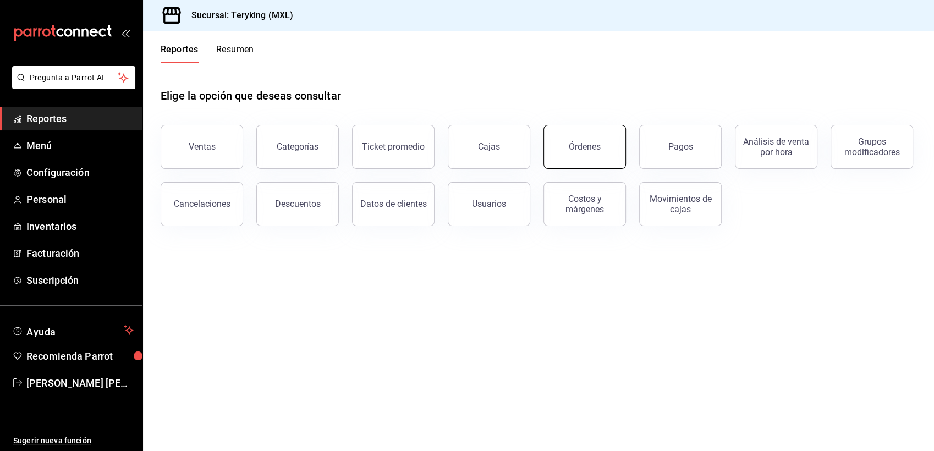
click at [599, 153] on button "Órdenes" at bounding box center [585, 147] width 83 height 44
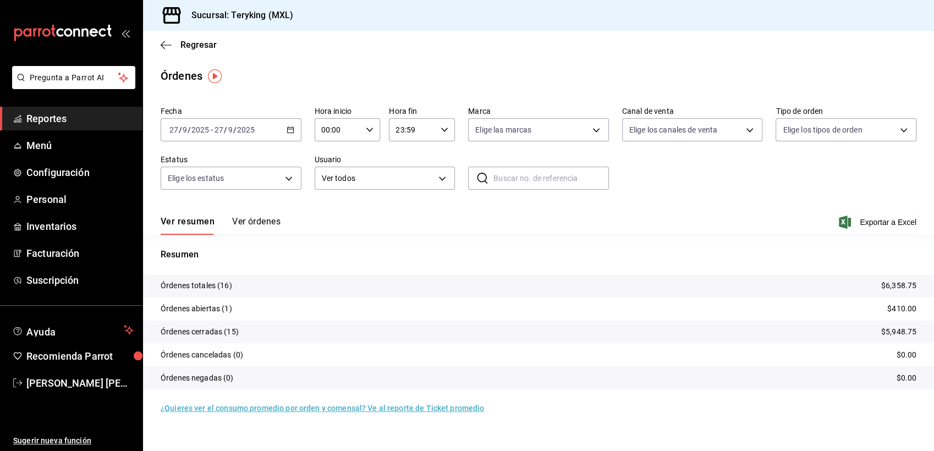
click at [251, 226] on button "Ver órdenes" at bounding box center [256, 225] width 48 height 19
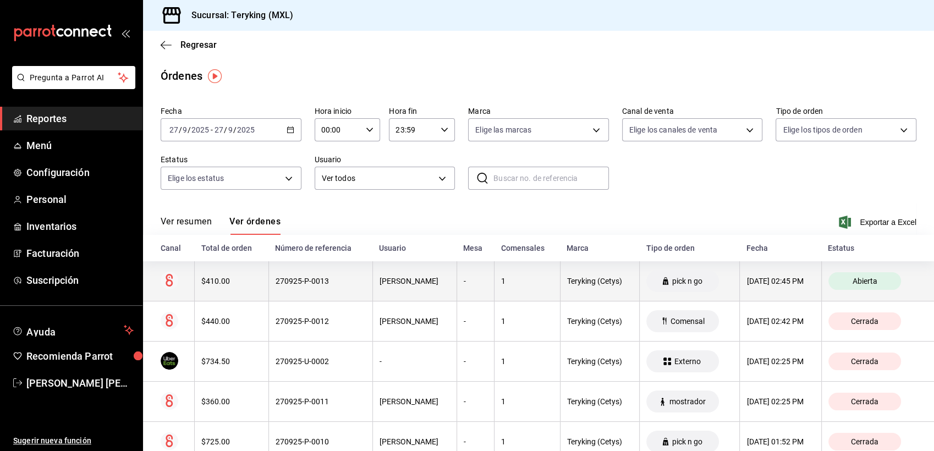
click at [358, 292] on th "270925-P-0013" at bounding box center [320, 281] width 104 height 40
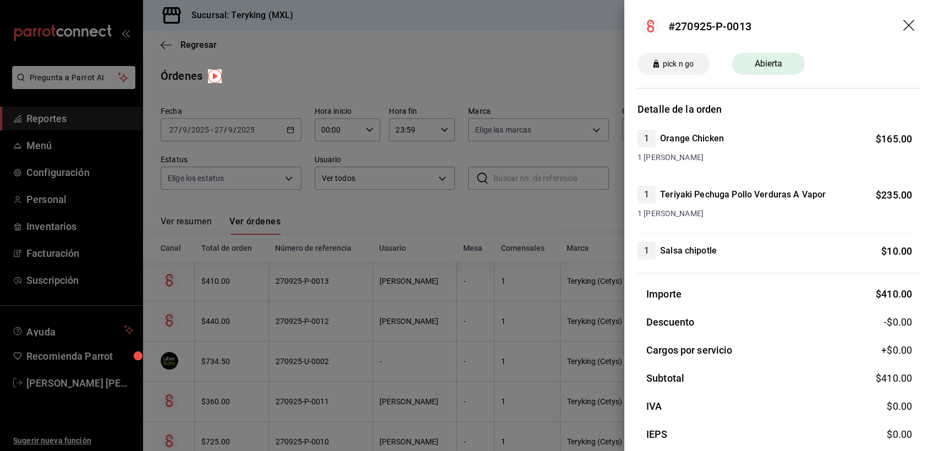
click at [496, 76] on div at bounding box center [467, 225] width 934 height 451
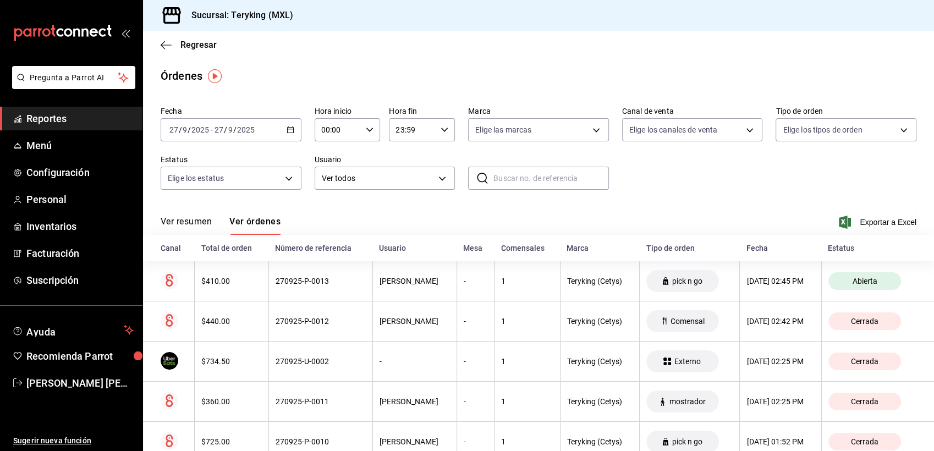
click at [110, 117] on span "Reportes" at bounding box center [79, 118] width 107 height 15
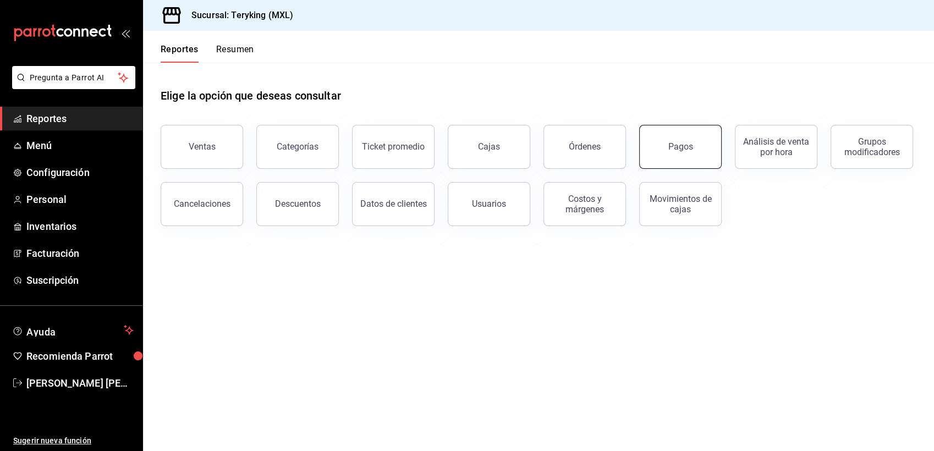
click at [665, 147] on button "Pagos" at bounding box center [680, 147] width 83 height 44
